Goal: Information Seeking & Learning: Check status

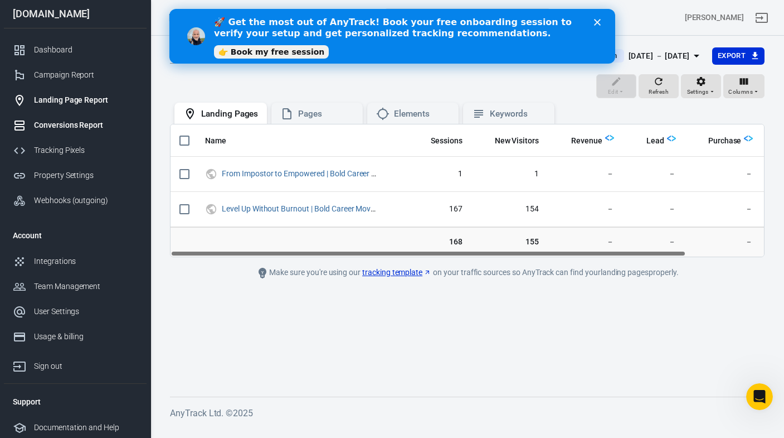
click at [64, 123] on div "Conversions Report" at bounding box center [86, 125] width 104 height 12
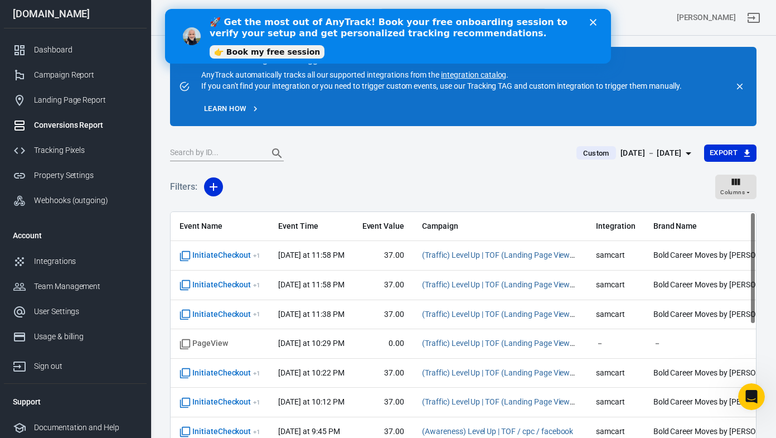
click at [47, 127] on div "Conversions Report" at bounding box center [86, 125] width 104 height 12
click at [676, 151] on div "[DATE] － [DATE]" at bounding box center [650, 153] width 61 height 14
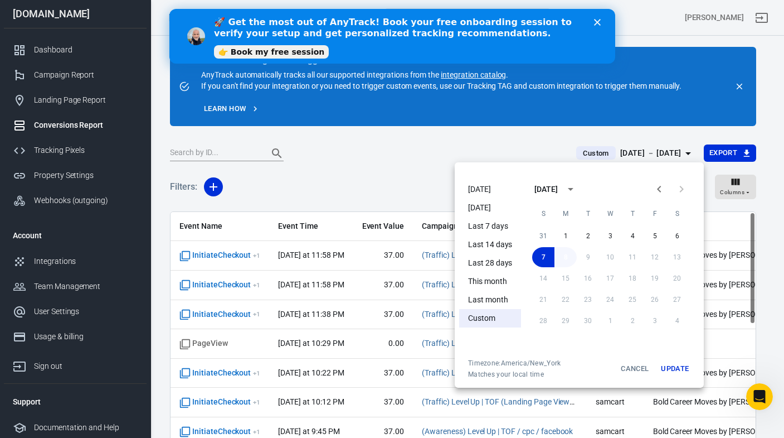
click at [567, 259] on button "8" at bounding box center [566, 257] width 22 height 20
click at [541, 258] on button "7" at bounding box center [543, 257] width 22 height 20
click at [562, 258] on button "8" at bounding box center [566, 257] width 22 height 20
click at [670, 366] on button "Update" at bounding box center [675, 368] width 36 height 20
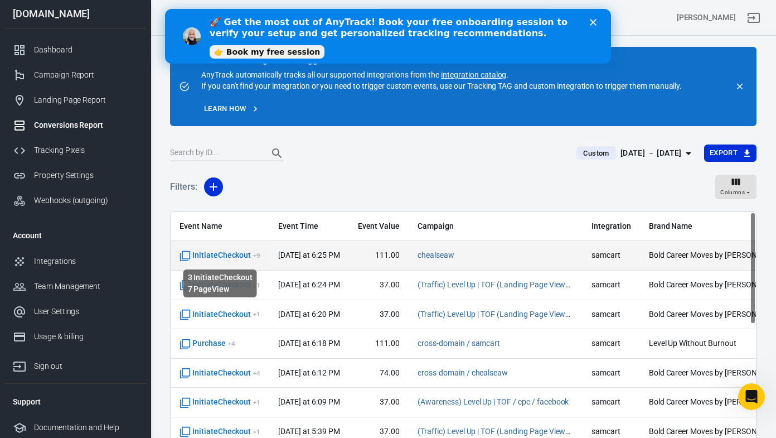
click at [200, 255] on span "InitiateCheckout + 9" at bounding box center [219, 255] width 81 height 11
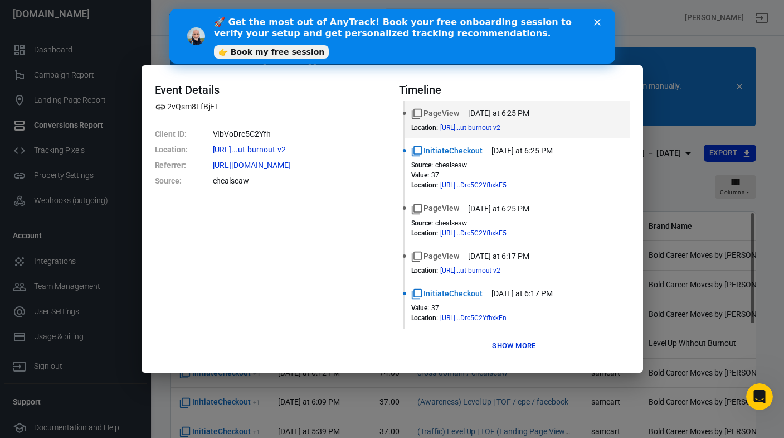
click at [514, 345] on button "Show more" at bounding box center [513, 345] width 49 height 17
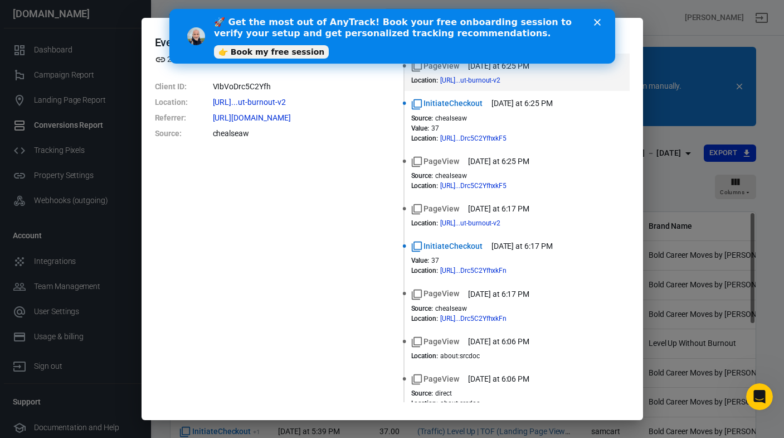
click at [281, 309] on div "Event Details 2vQsm8LfBjET Client ID : VIbVoDrc5C2Yfh Location : [URL]...ut-bur…" at bounding box center [270, 219] width 231 height 366
drag, startPoint x: 537, startPoint y: 18, endPoint x: 455, endPoint y: 31, distance: 83.0
click at [464, 22] on b "🚀 Get the most out of AnyTrack! Book your free onboarding session to verify you…" at bounding box center [392, 28] width 358 height 22
click at [261, 229] on div "Event Details 2vQsm8LfBjET Client ID : VIbVoDrc5C2Yfh Location : [URL]...ut-bur…" at bounding box center [270, 219] width 231 height 366
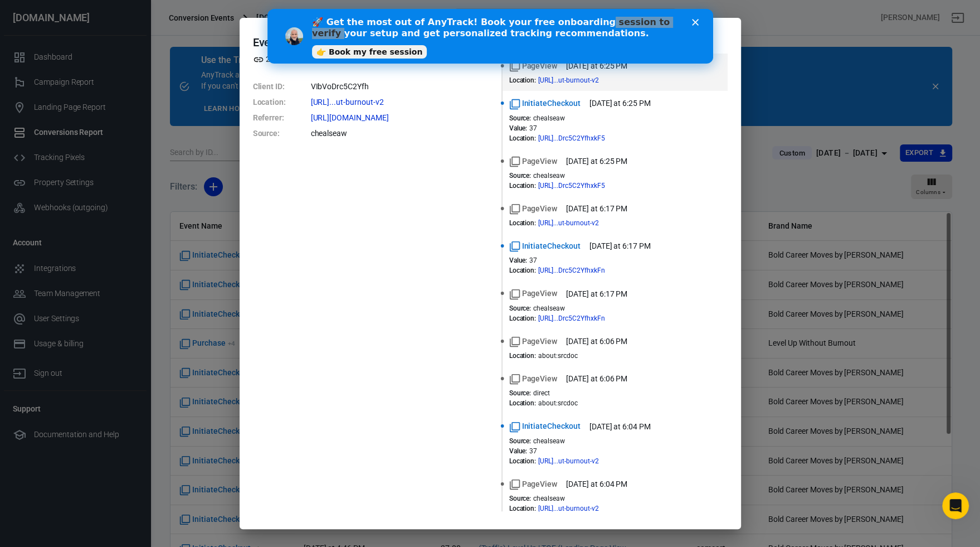
click at [725, 31] on div "Event Details 2vQsm8LfBjET Client ID : VIbVoDrc5C2Yfh Location : [URL]...ut-bur…" at bounding box center [491, 273] width 502 height 511
click at [693, 23] on polygon "Close" at bounding box center [695, 22] width 7 height 7
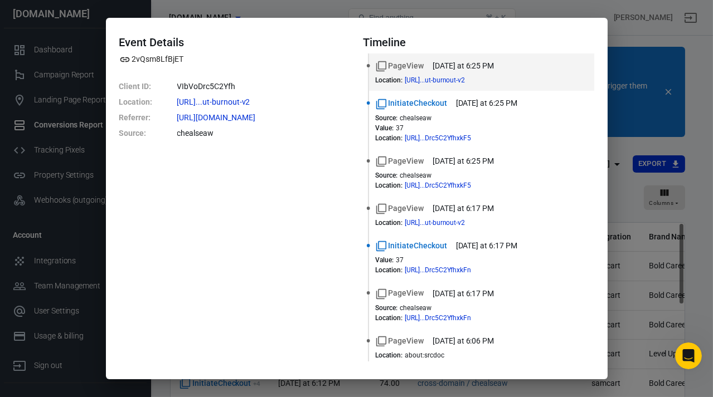
click at [646, 34] on div "Event Details 2vQsm8LfBjET Client ID : VIbVoDrc5C2Yfh Location : [URL]...ut-bur…" at bounding box center [356, 198] width 713 height 397
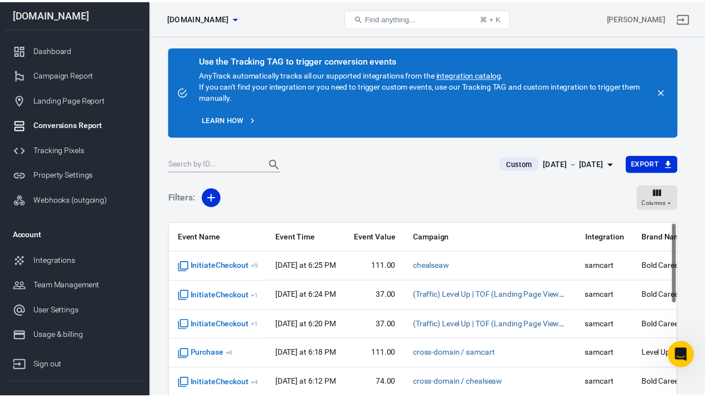
scroll to position [55, 0]
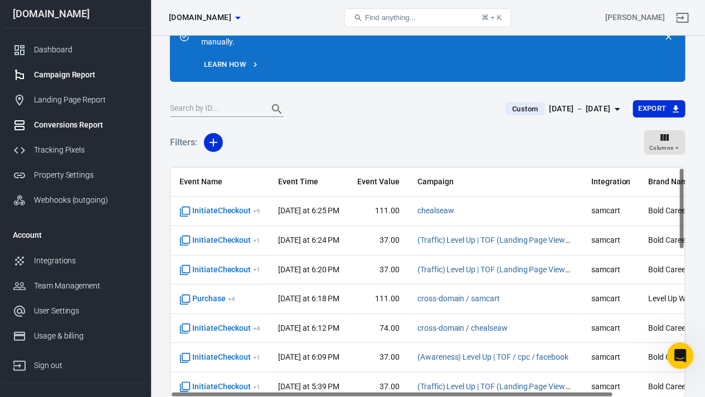
click at [50, 76] on div "Campaign Report" at bounding box center [86, 75] width 104 height 12
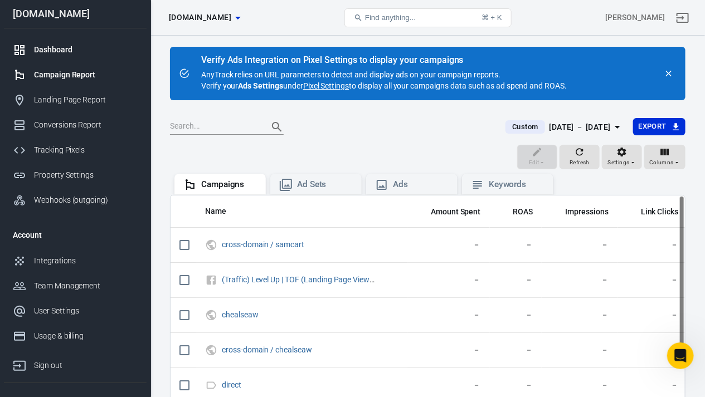
click at [40, 50] on div "Dashboard" at bounding box center [86, 50] width 104 height 12
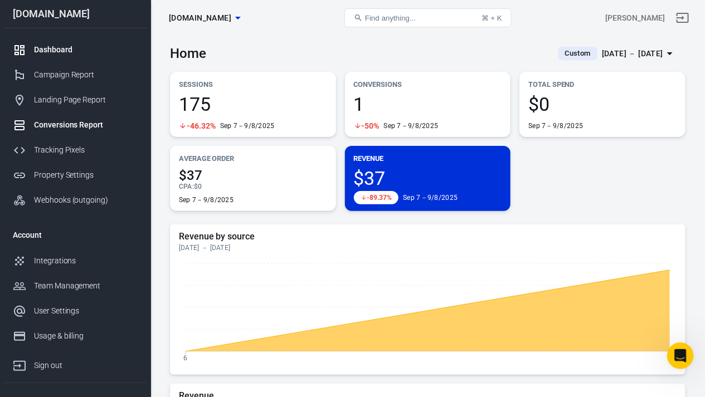
click at [64, 125] on div "Conversions Report" at bounding box center [86, 125] width 104 height 12
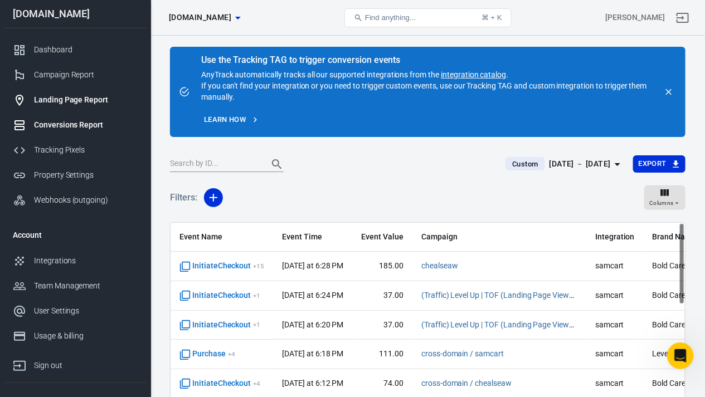
click at [42, 98] on div "Landing Page Report" at bounding box center [86, 100] width 104 height 12
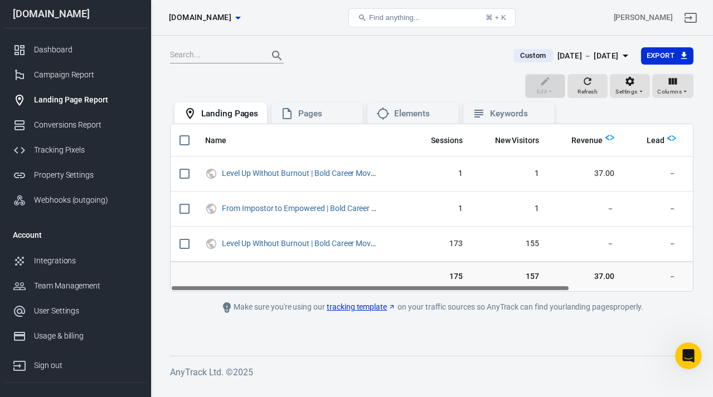
click at [627, 56] on icon "button" at bounding box center [625, 55] width 13 height 13
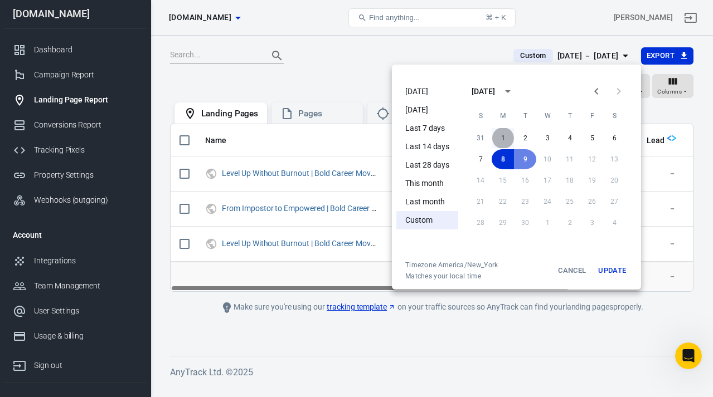
click at [503, 140] on button "1" at bounding box center [503, 138] width 22 height 20
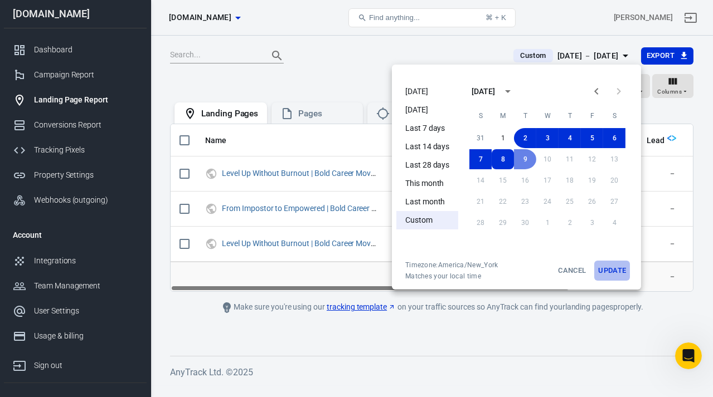
click at [615, 272] on button "Update" at bounding box center [612, 271] width 36 height 20
